Goal: Navigation & Orientation: Find specific page/section

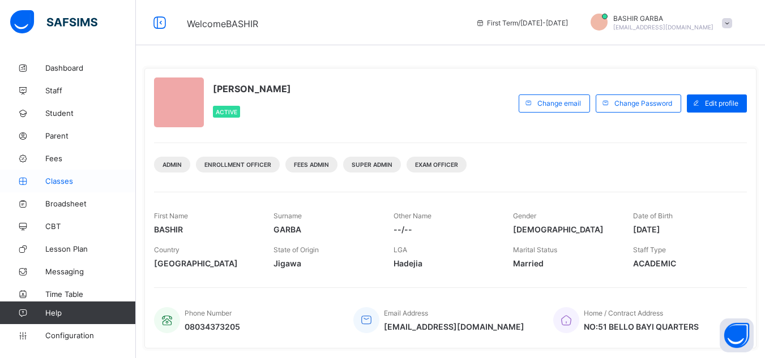
click at [54, 185] on span "Classes" at bounding box center [90, 181] width 91 height 9
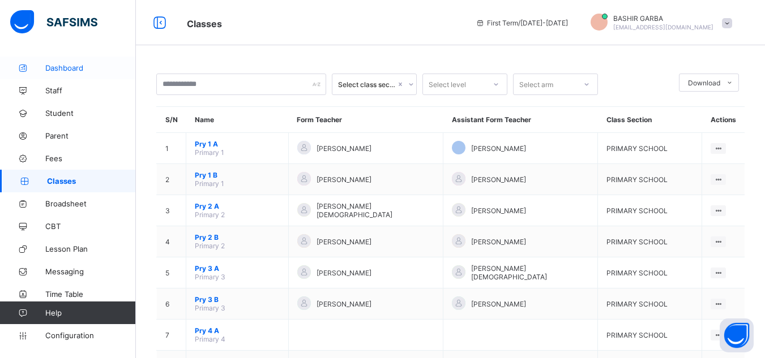
click at [73, 67] on span "Dashboard" at bounding box center [90, 67] width 91 height 9
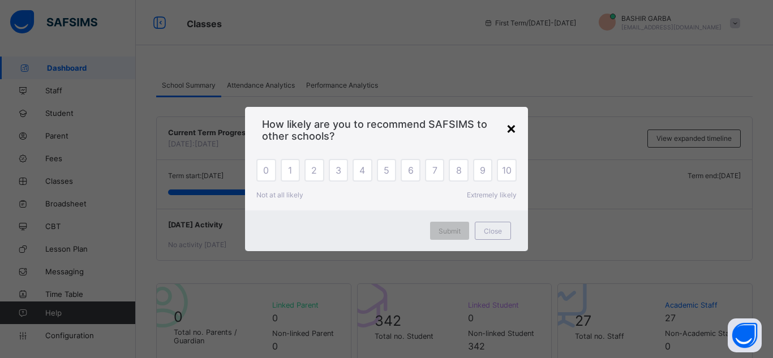
click at [510, 129] on div "×" at bounding box center [511, 127] width 11 height 19
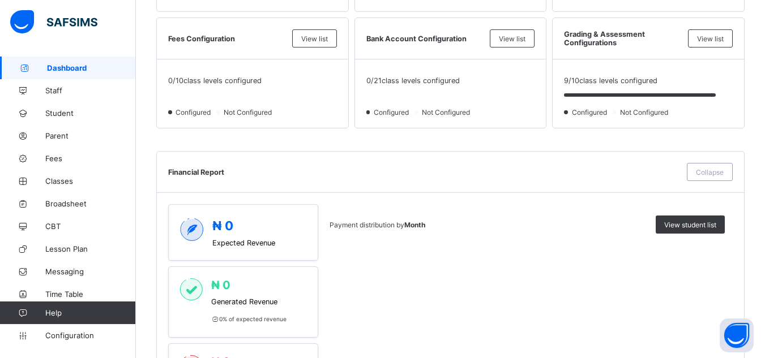
scroll to position [362, 0]
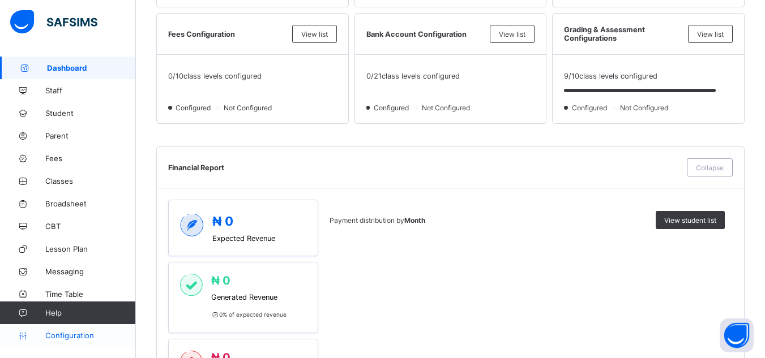
click at [79, 336] on span "Configuration" at bounding box center [90, 335] width 90 height 9
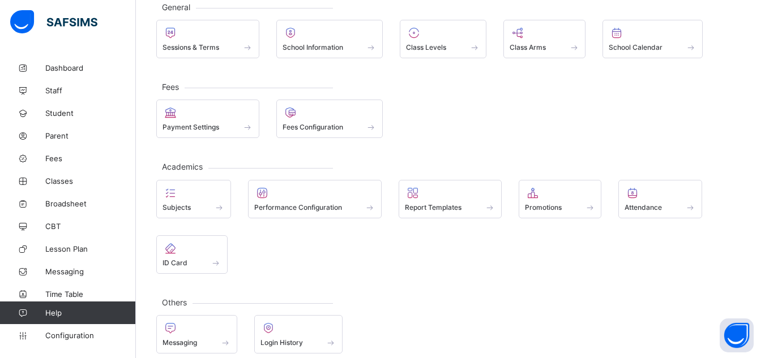
scroll to position [85, 0]
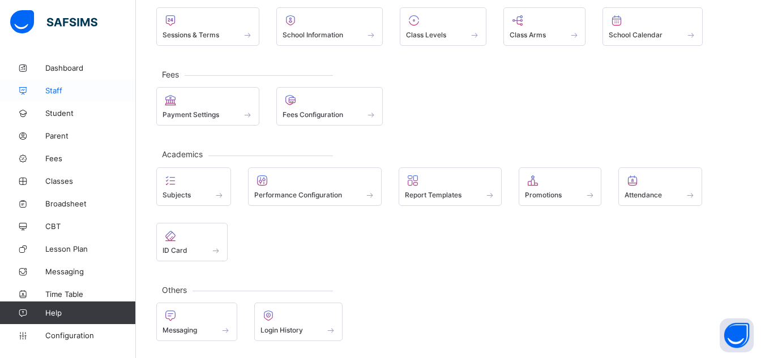
click at [51, 87] on span "Staff" at bounding box center [90, 90] width 91 height 9
